Goal: Information Seeking & Learning: Learn about a topic

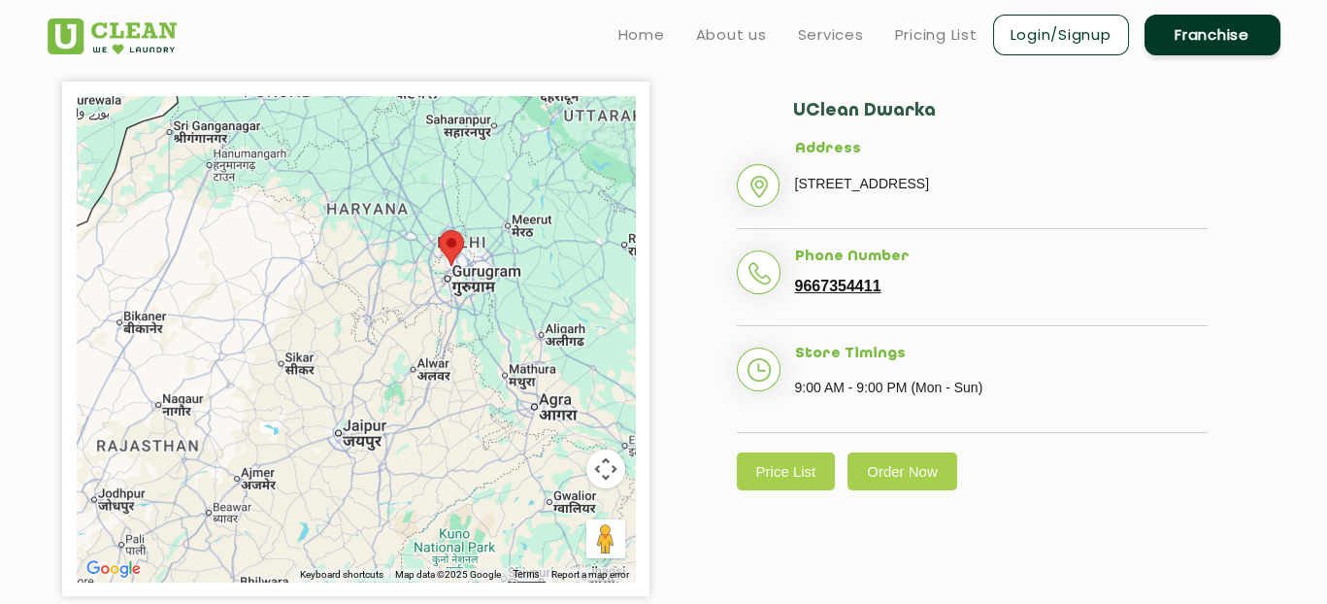
scroll to position [425, 0]
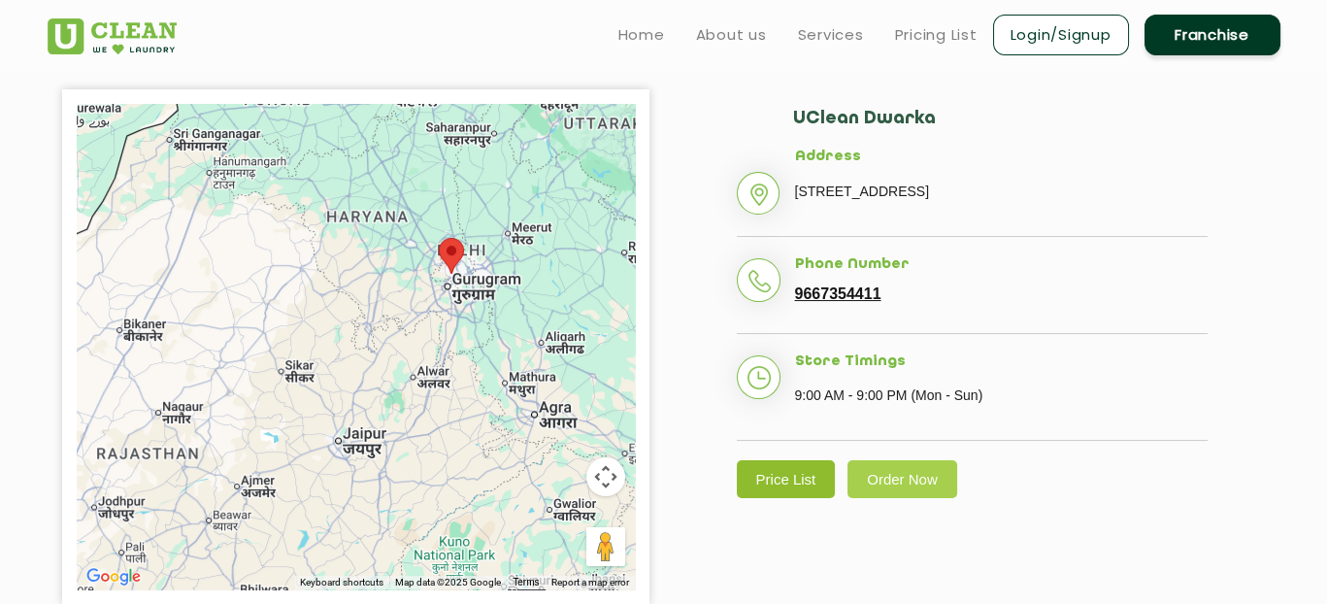
click at [790, 498] on link "Price List" at bounding box center [786, 479] width 99 height 38
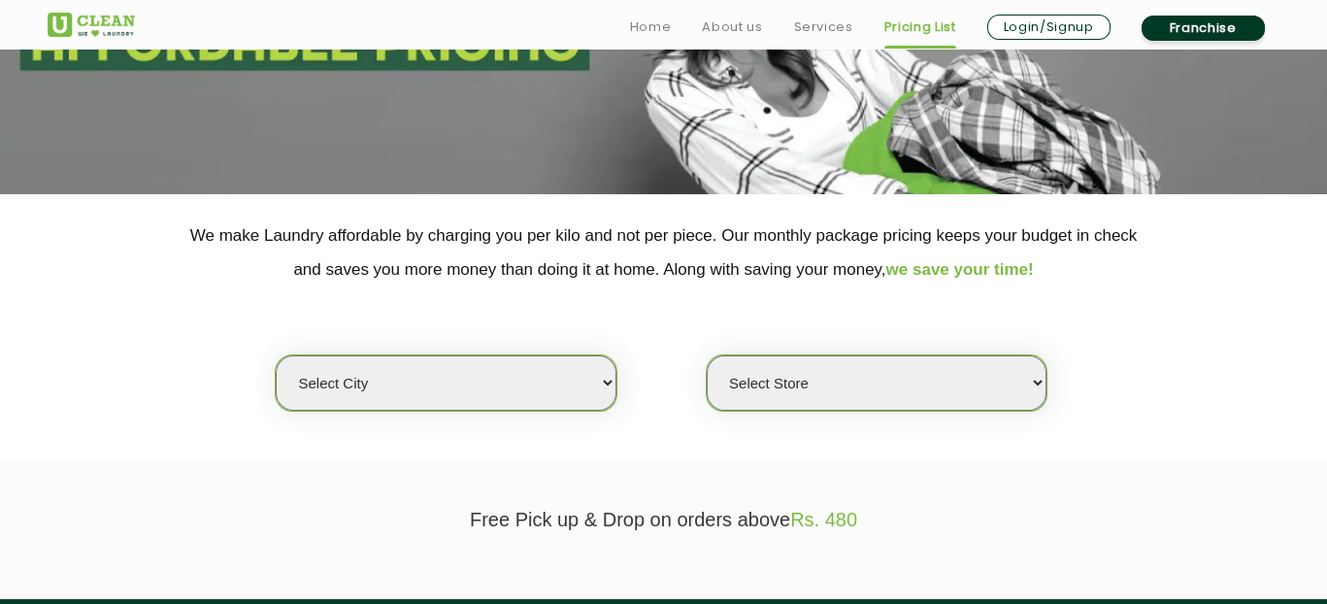
scroll to position [291, 0]
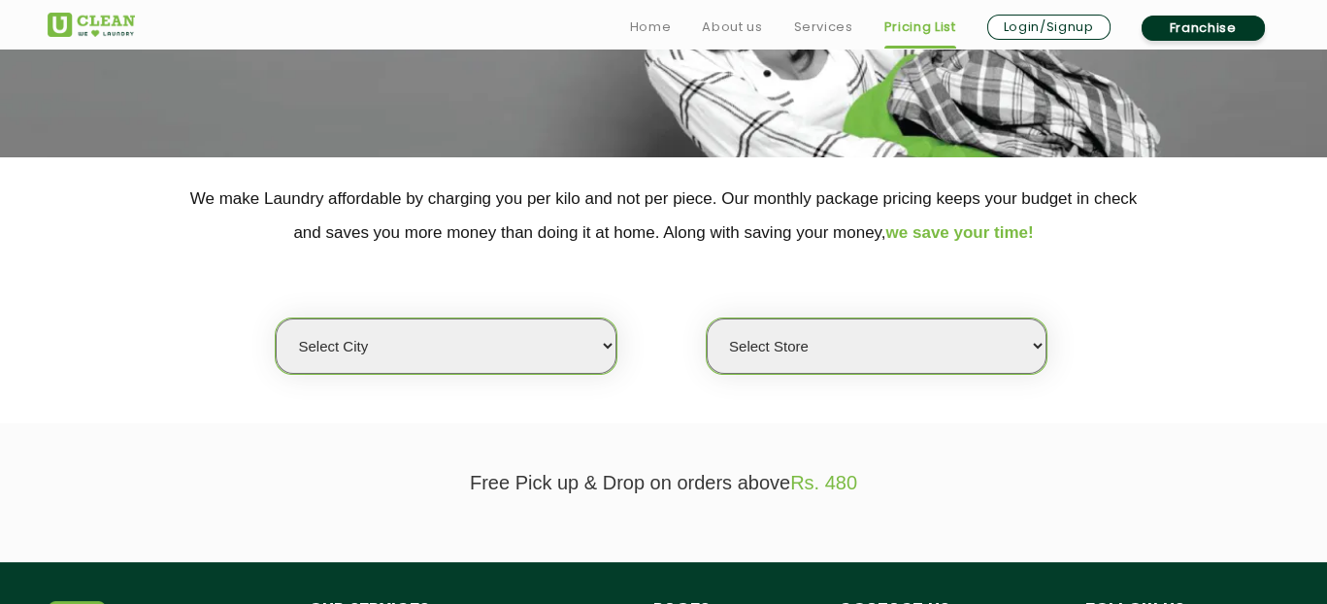
click at [465, 357] on select "Select city [GEOGRAPHIC_DATA] [GEOGRAPHIC_DATA] [GEOGRAPHIC_DATA] [GEOGRAPHIC_D…" at bounding box center [446, 345] width 340 height 55
select select "1"
click at [276, 318] on select "Select city [GEOGRAPHIC_DATA] [GEOGRAPHIC_DATA] [GEOGRAPHIC_DATA] [GEOGRAPHIC_D…" at bounding box center [446, 345] width 340 height 55
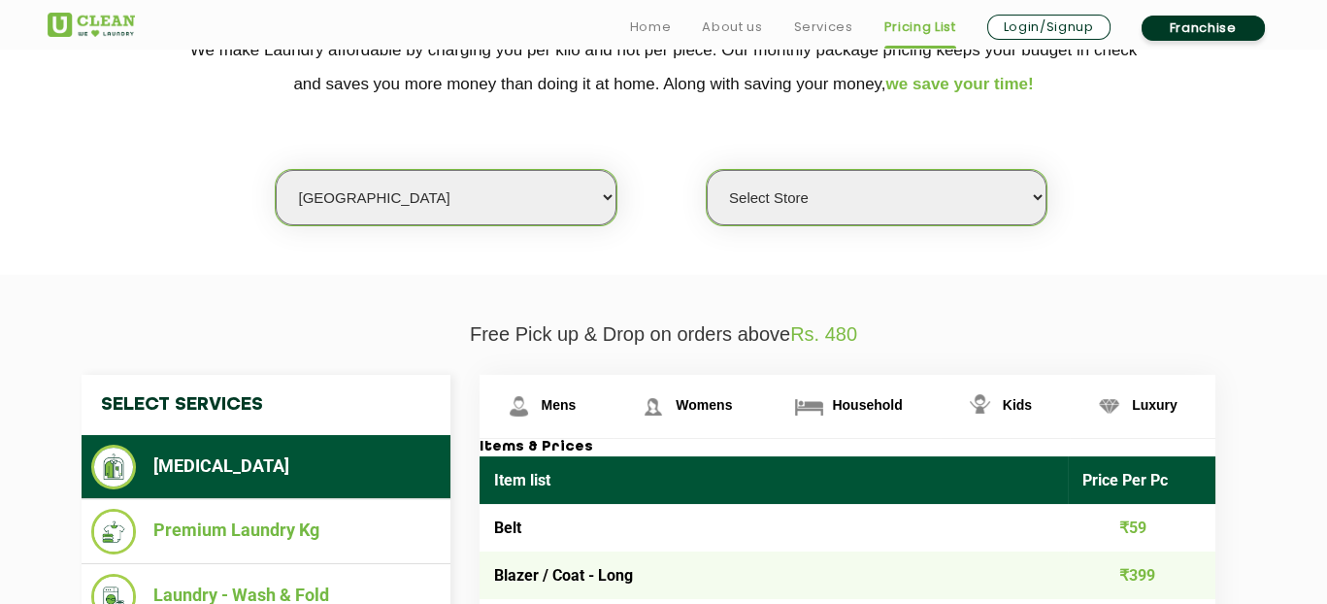
scroll to position [582, 0]
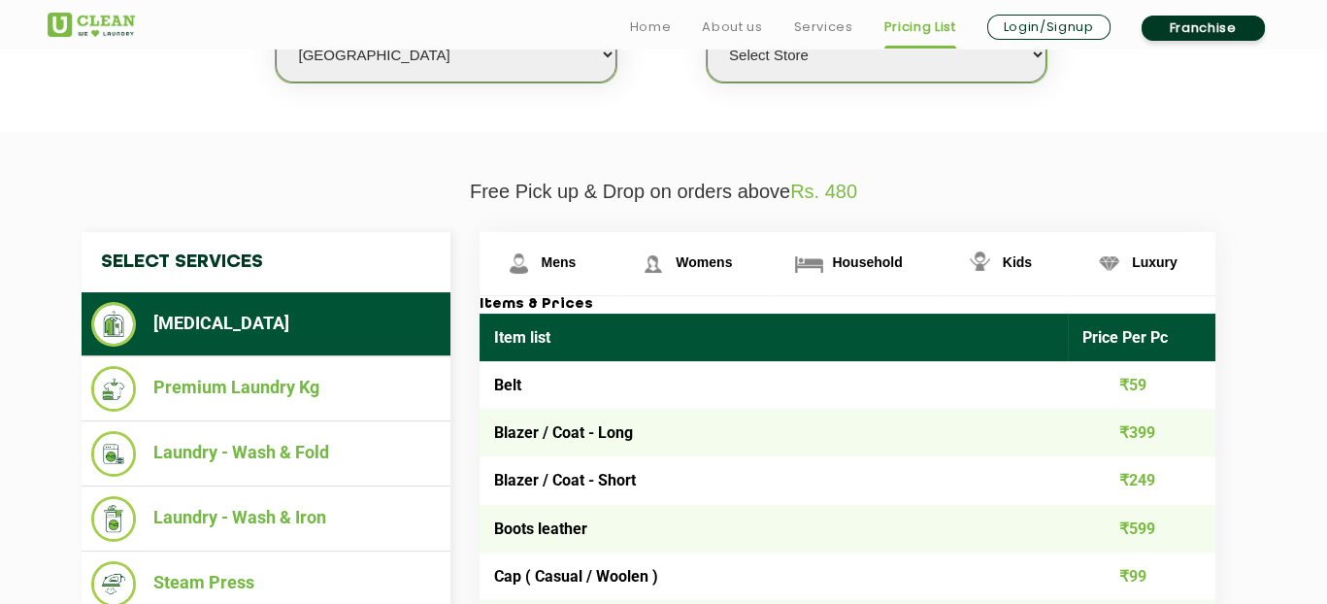
click at [796, 66] on select "Select Store [GEOGRAPHIC_DATA] [GEOGRAPHIC_DATA] 2 [GEOGRAPHIC_DATA] [GEOGRAPHI…" at bounding box center [876, 54] width 340 height 55
select select "26"
click at [706, 27] on select "Select Store [GEOGRAPHIC_DATA] [GEOGRAPHIC_DATA] 2 [GEOGRAPHIC_DATA] [GEOGRAPHI…" at bounding box center [876, 54] width 340 height 55
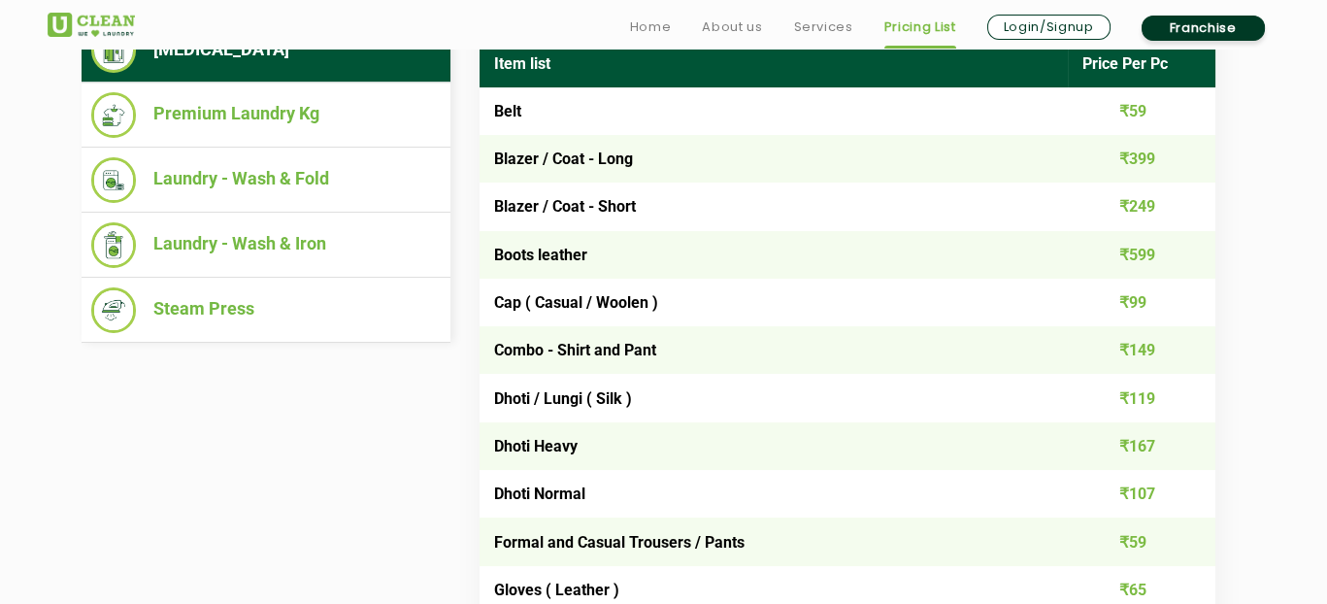
scroll to position [893, 0]
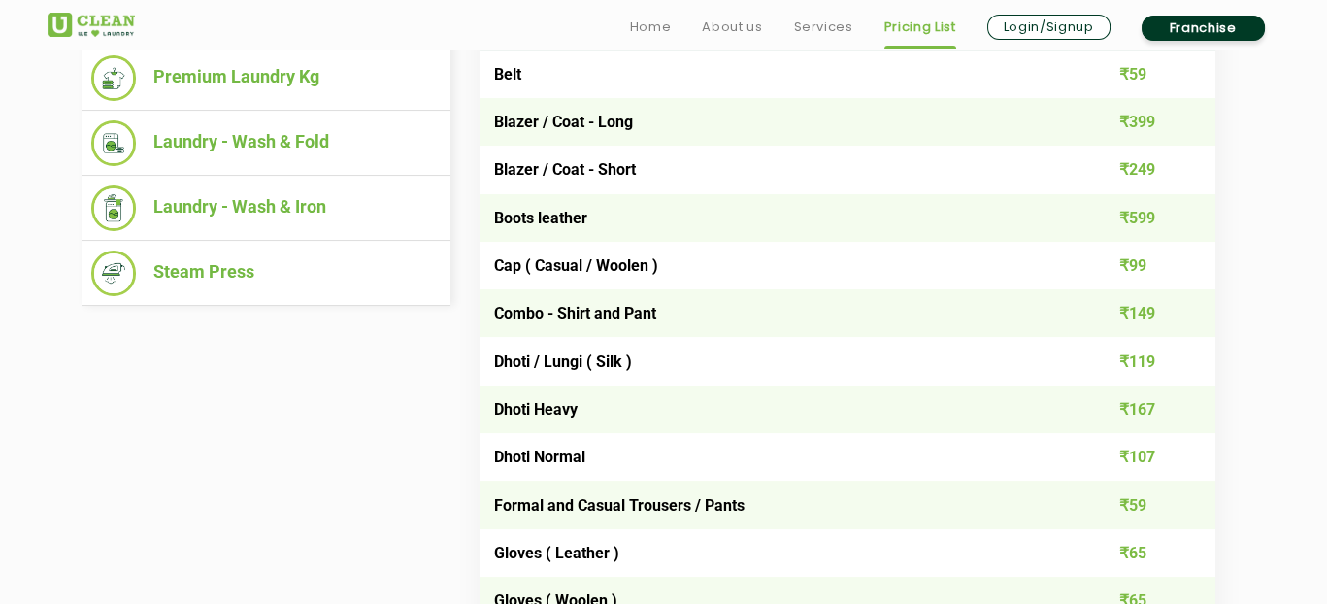
click at [1154, 306] on td "₹149" at bounding box center [1141, 313] width 148 height 48
click at [1150, 308] on td "₹149" at bounding box center [1141, 313] width 148 height 48
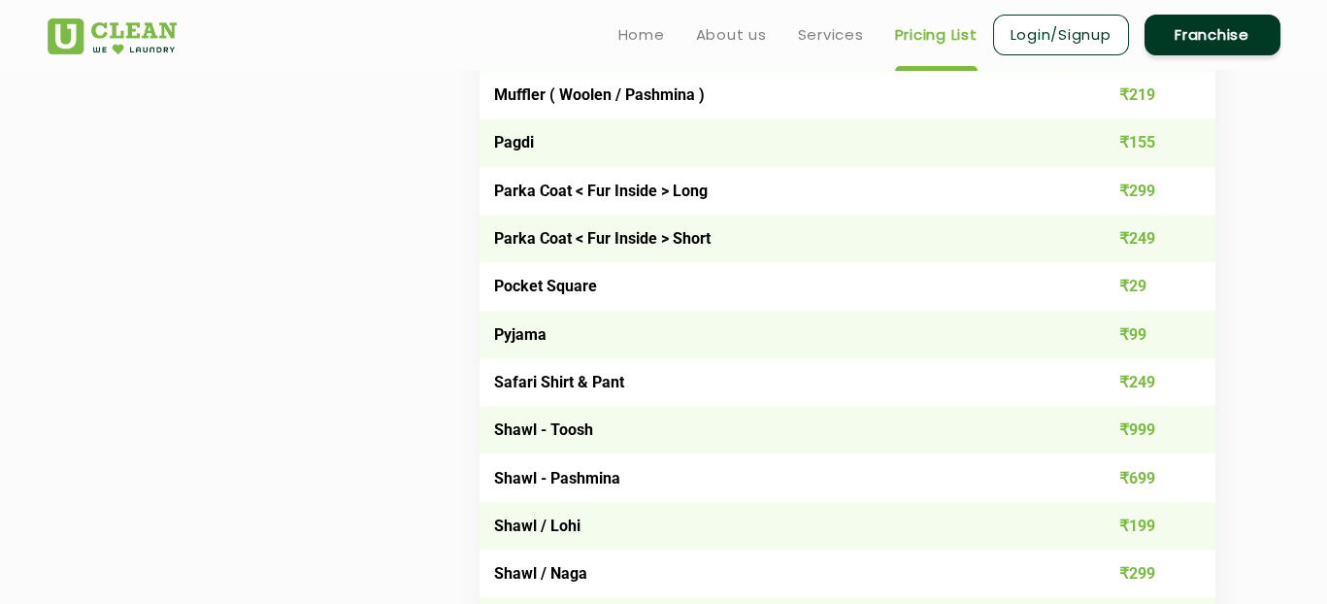
scroll to position [572, 0]
